Goal: Check status: Check status

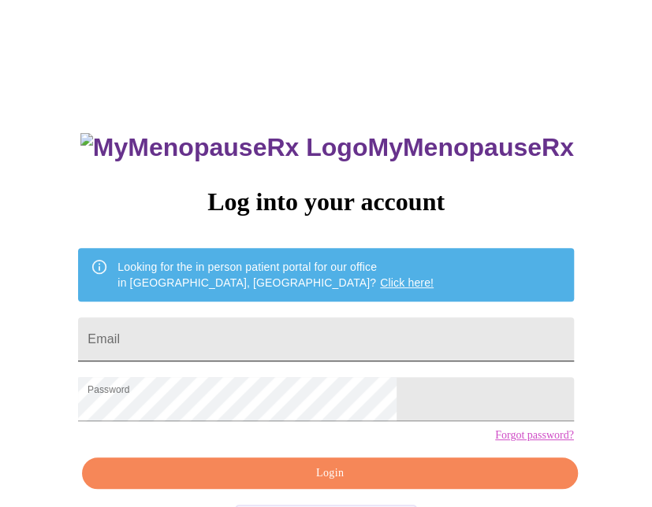
click at [239, 348] on input "Email" at bounding box center [325, 340] width 495 height 44
type input "lisa.durant@bbraunusa.com"
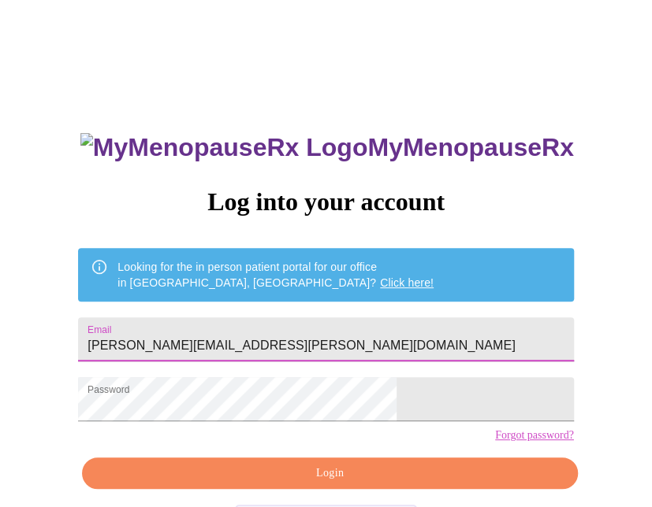
click at [306, 484] on span "Login" at bounding box center [329, 474] width 459 height 20
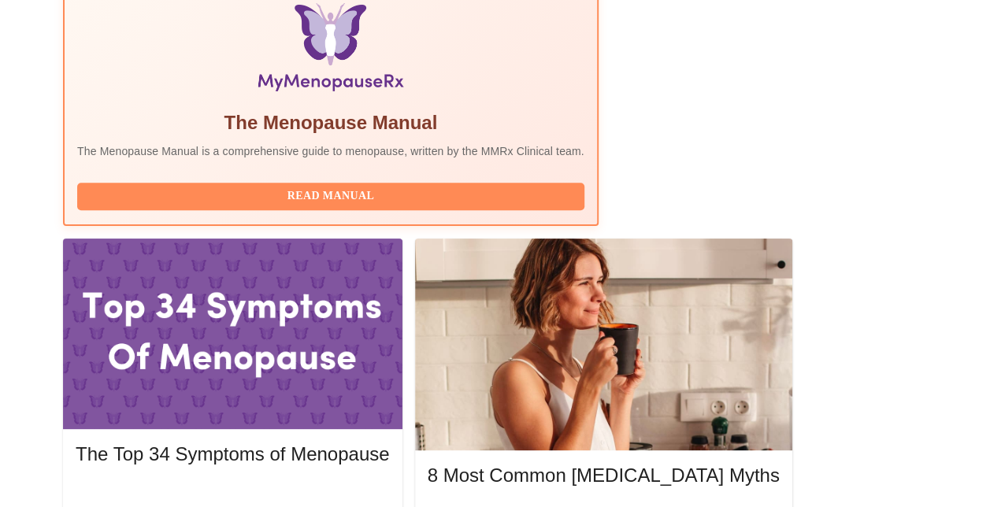
scroll to position [473, 0]
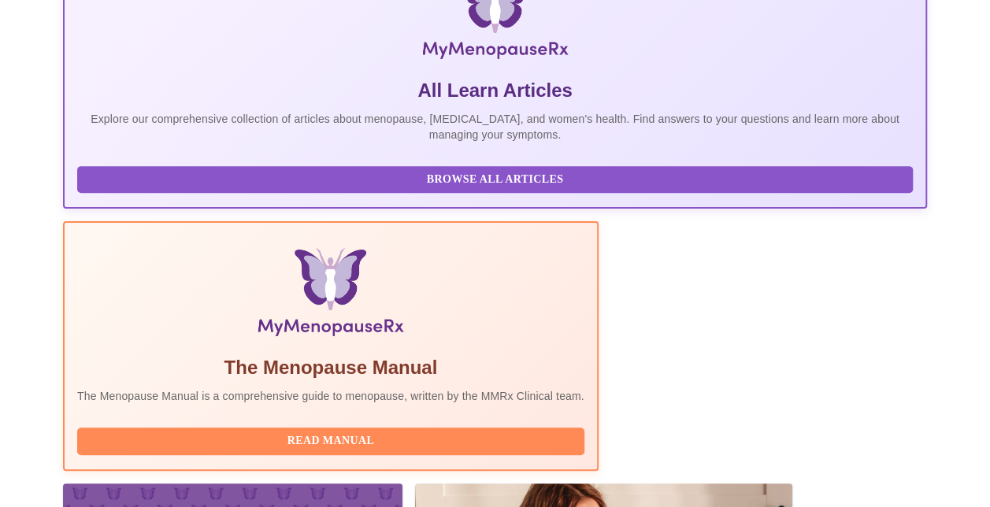
scroll to position [394, 0]
